Goal: Information Seeking & Learning: Learn about a topic

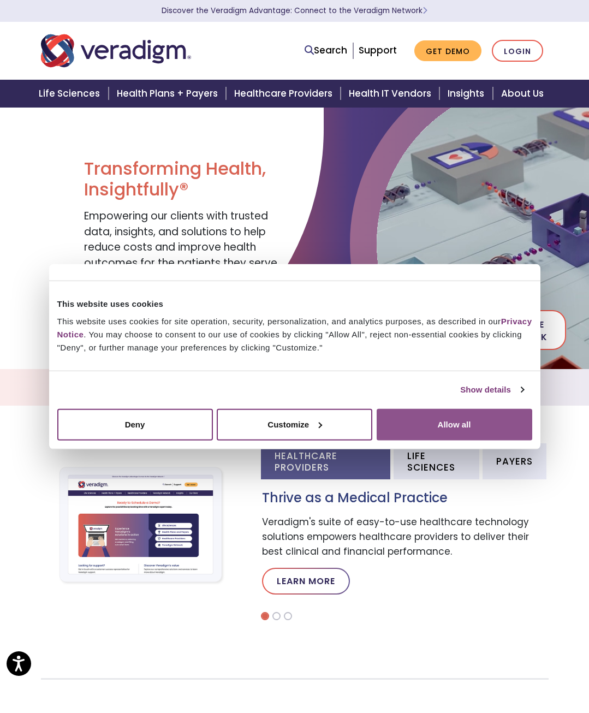
drag, startPoint x: 493, startPoint y: 429, endPoint x: 464, endPoint y: 436, distance: 29.8
click at [472, 439] on button "Allow all" at bounding box center [455, 425] width 156 height 32
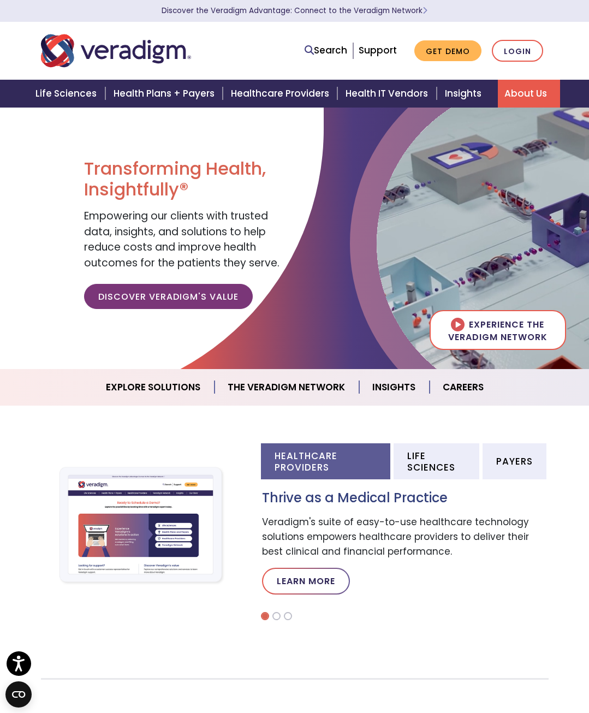
click at [527, 92] on link "About Us" at bounding box center [529, 94] width 62 height 28
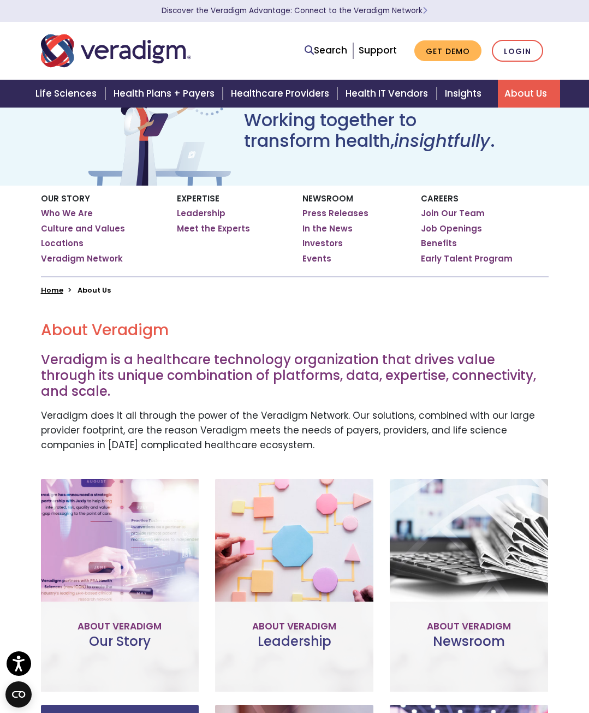
scroll to position [109, 0]
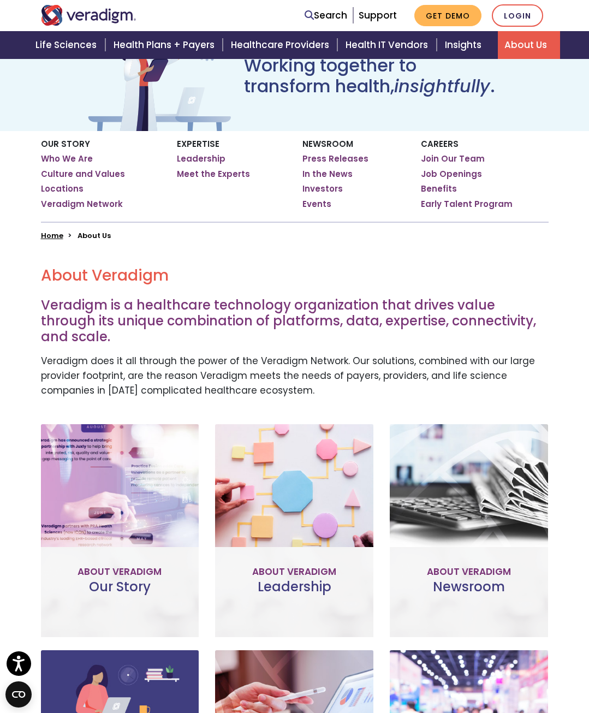
click at [528, 38] on link "About Us" at bounding box center [529, 45] width 62 height 28
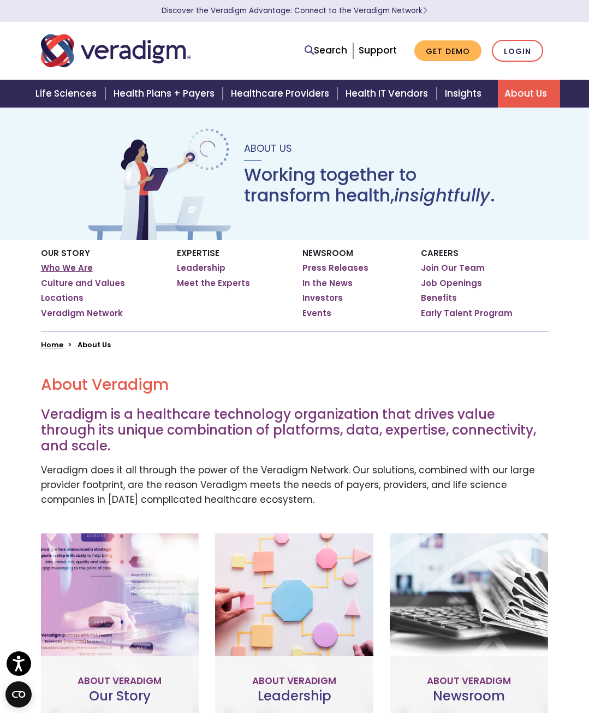
click at [79, 265] on link "Who We Are" at bounding box center [67, 268] width 52 height 11
